Goal: Information Seeking & Learning: Find specific fact

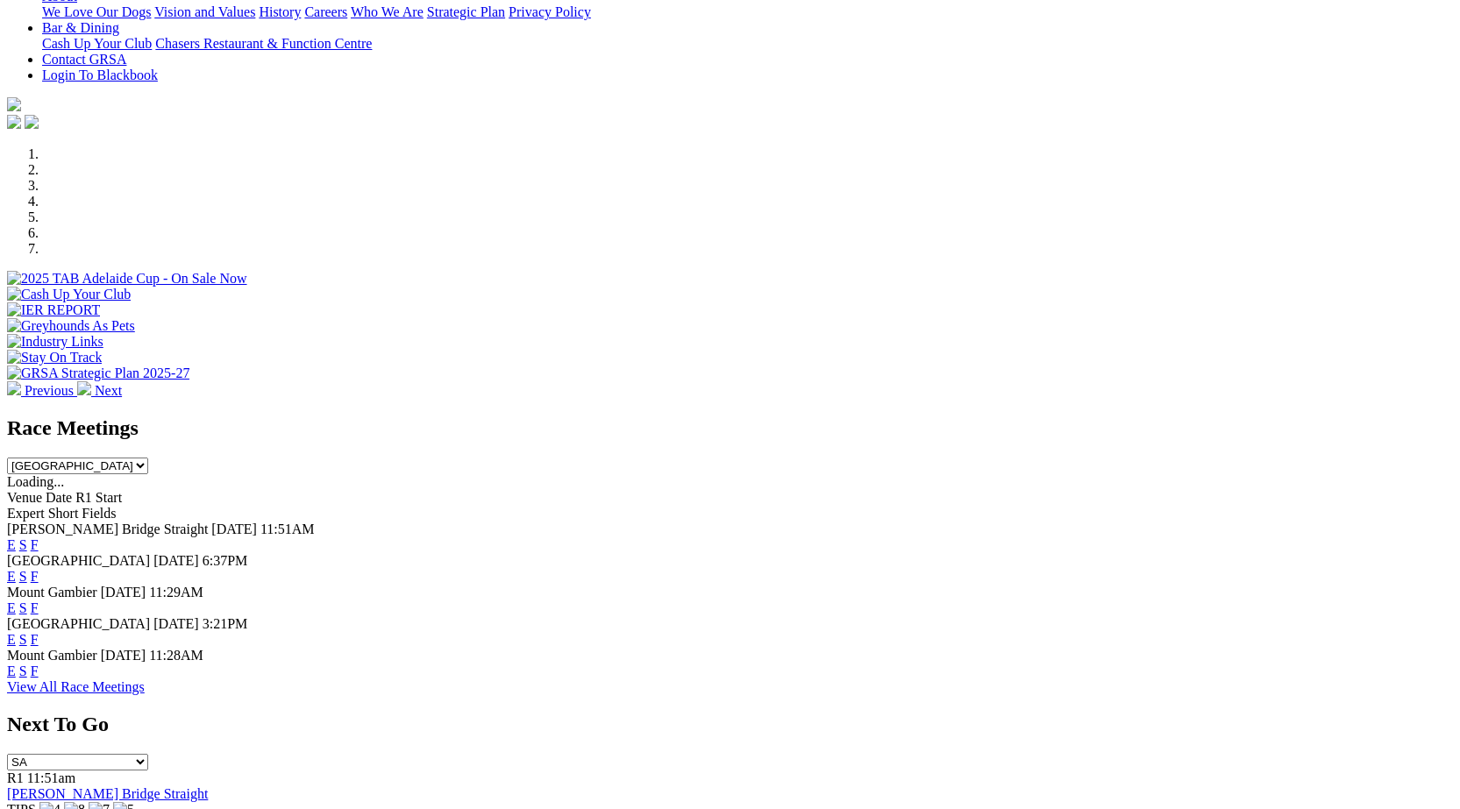
scroll to position [417, 0]
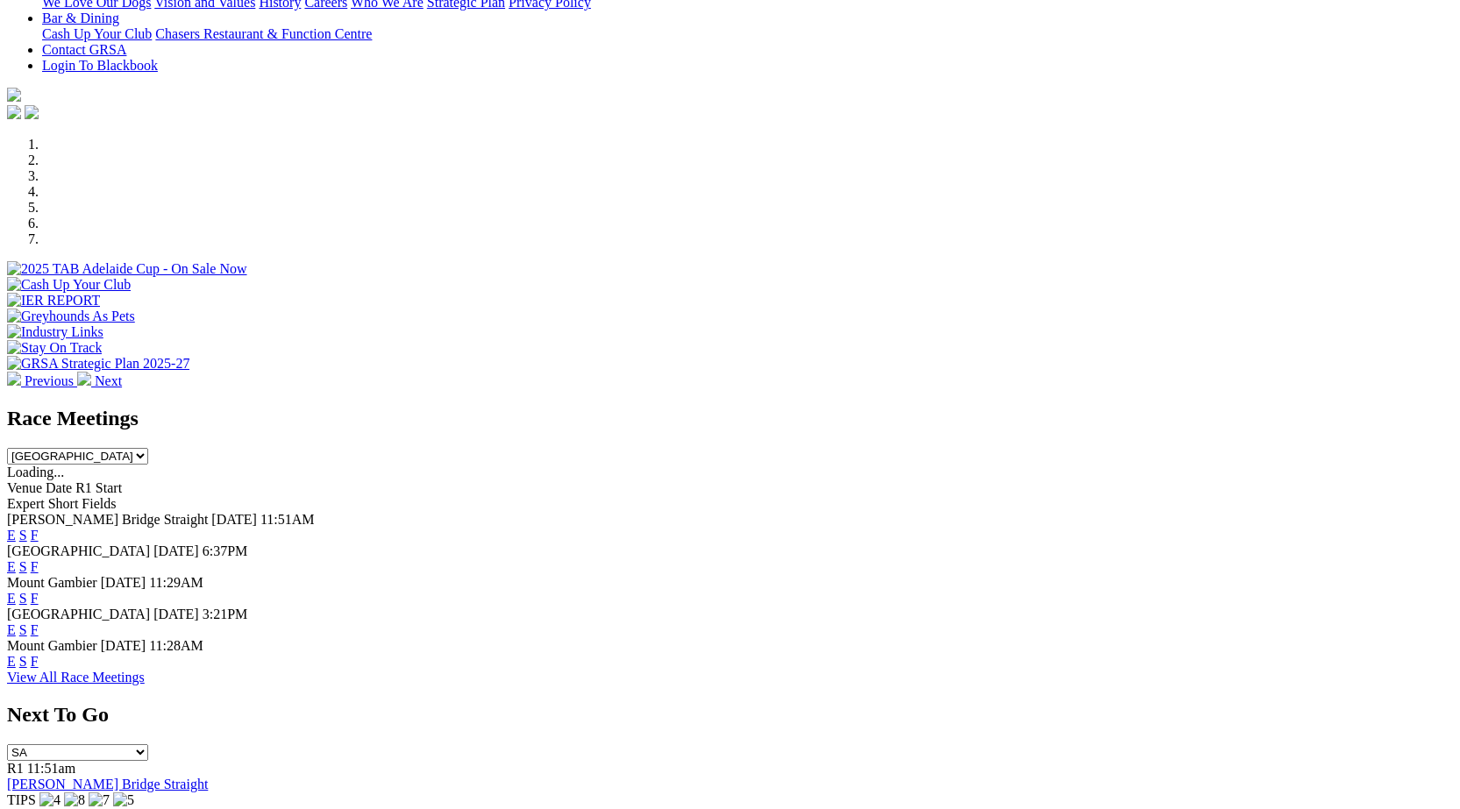
click at [39, 559] on link "F" at bounding box center [35, 566] width 8 height 15
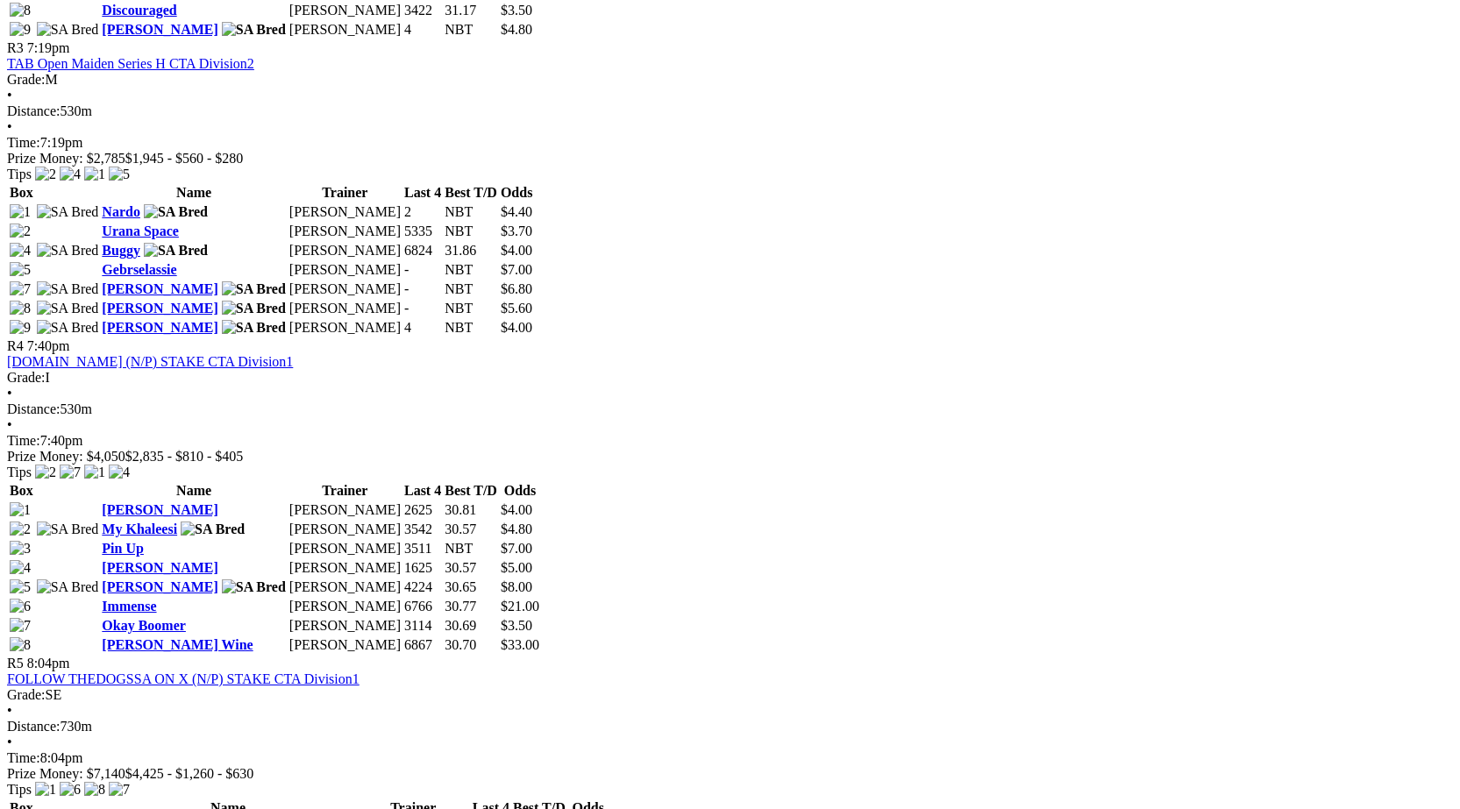
scroll to position [1533, 0]
